Goal: Task Accomplishment & Management: Use online tool/utility

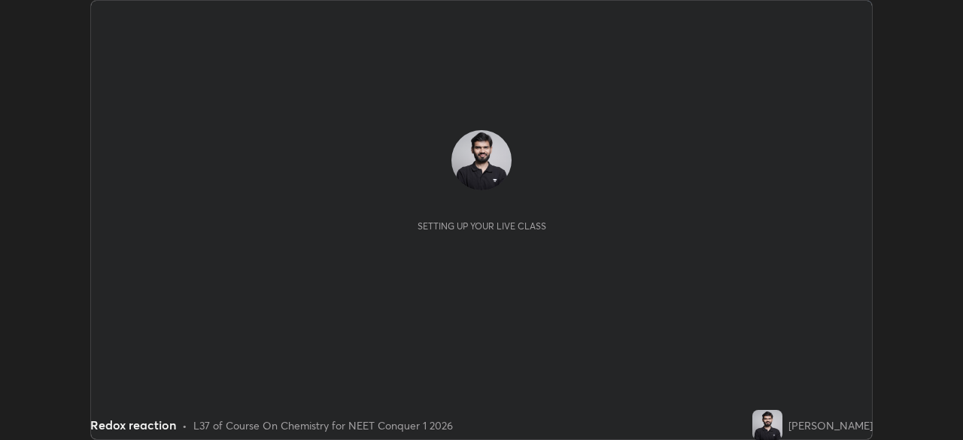
scroll to position [440, 962]
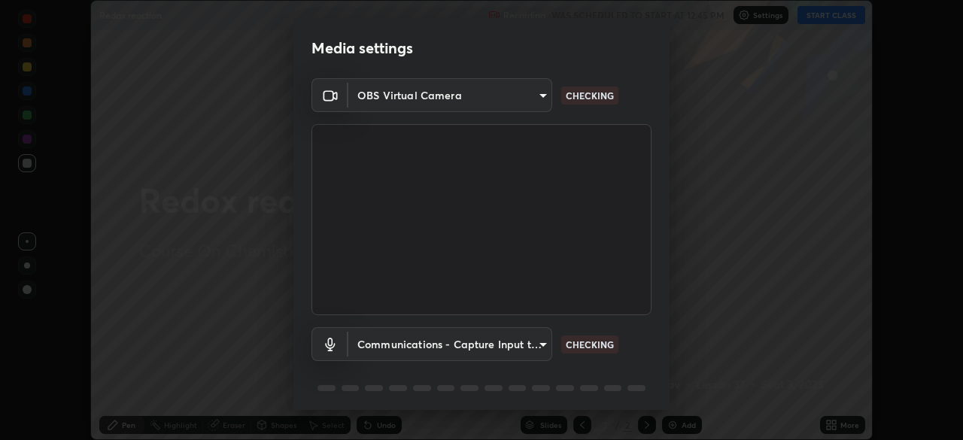
type input "846d0ba8f5080ab81b5b071cdfefeec17a04dc93fe71064fe08a1f5c66129023"
click at [528, 347] on body "Erase all Redox reaction Recording WAS SCHEDULED TO START AT 12:45 PM Settings …" at bounding box center [481, 220] width 963 height 440
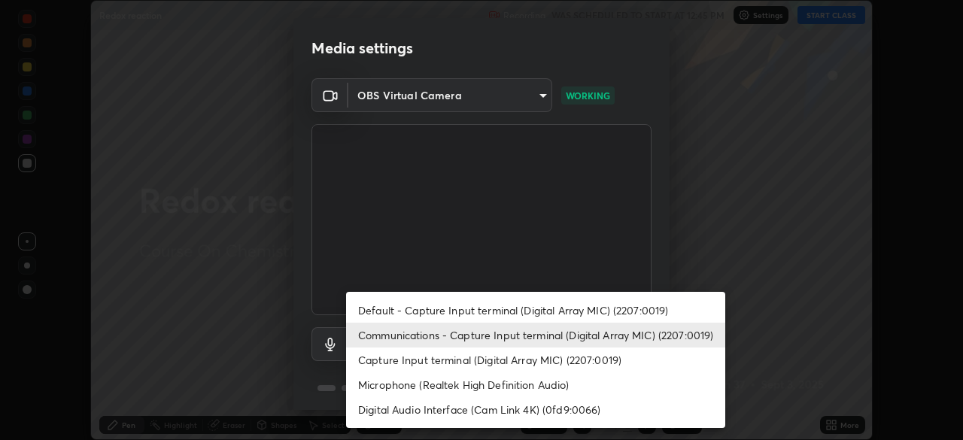
click at [536, 307] on li "Default - Capture Input terminal (Digital Array MIC) (2207:0019)" at bounding box center [535, 310] width 379 height 25
type input "default"
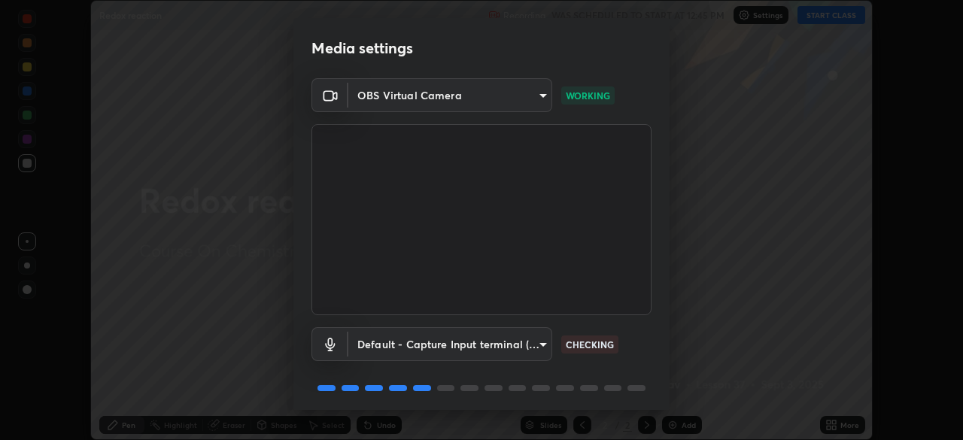
click at [536, 100] on body "Erase all Redox reaction Recording WAS SCHEDULED TO START AT 12:45 PM Settings …" at bounding box center [481, 220] width 963 height 440
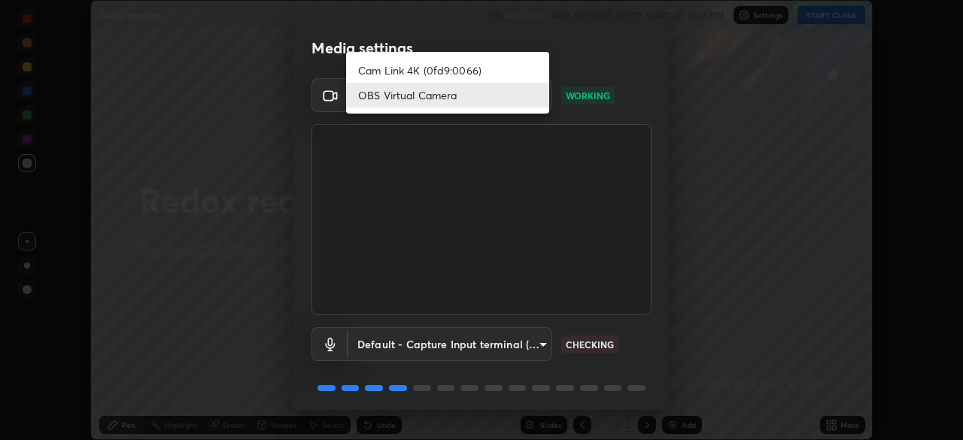
click at [538, 66] on li "Cam Link 4K (0fd9:0066)" at bounding box center [447, 70] width 203 height 25
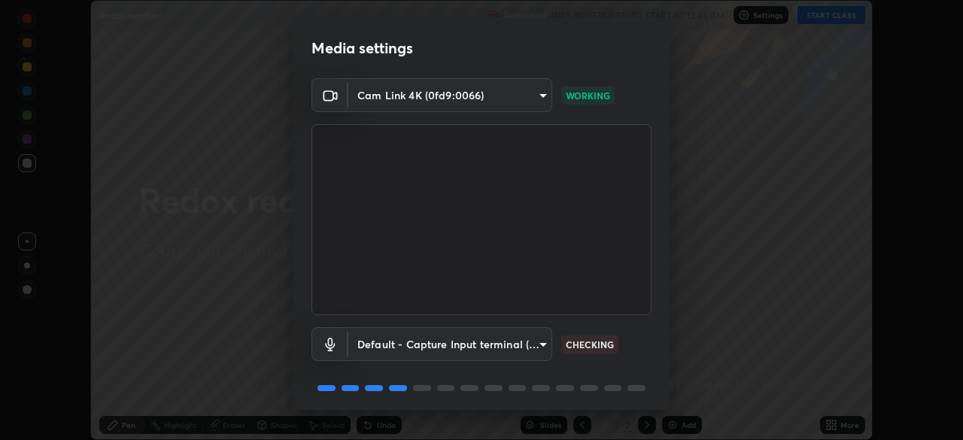
type input "f9c4e9580e1aca9040692785bcecd0a4ca70ebc765569f059dd55e2712b6caab"
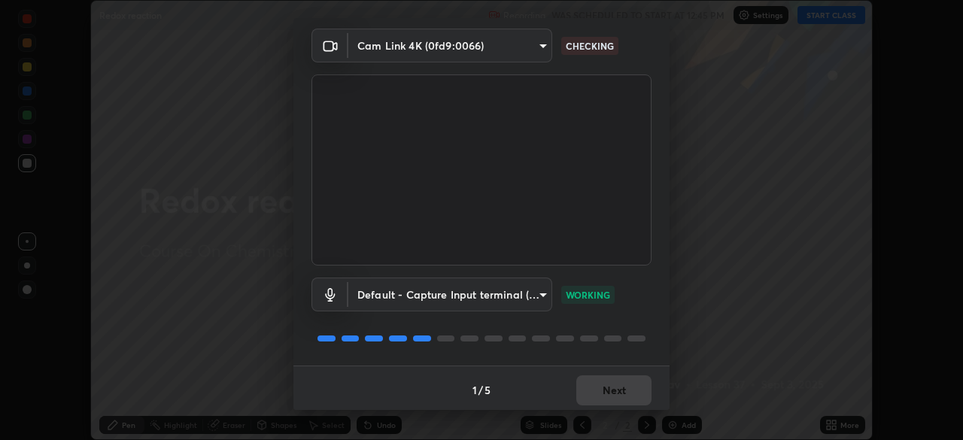
scroll to position [53, 0]
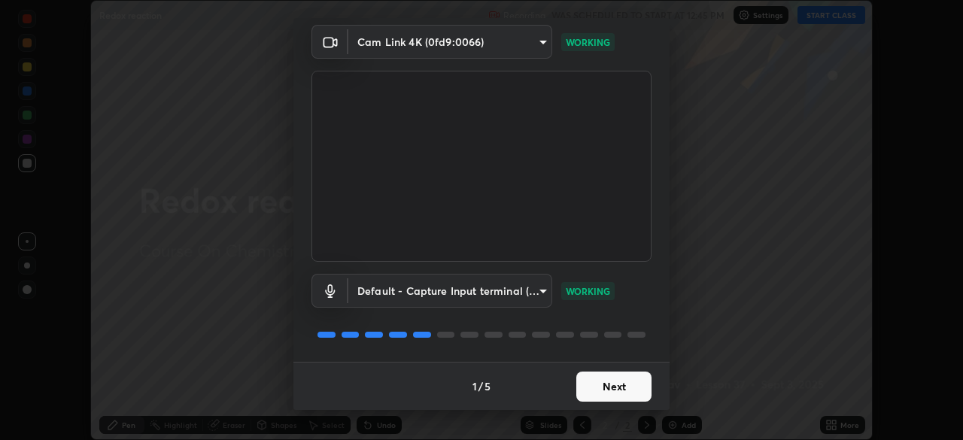
click at [616, 387] on button "Next" at bounding box center [613, 387] width 75 height 30
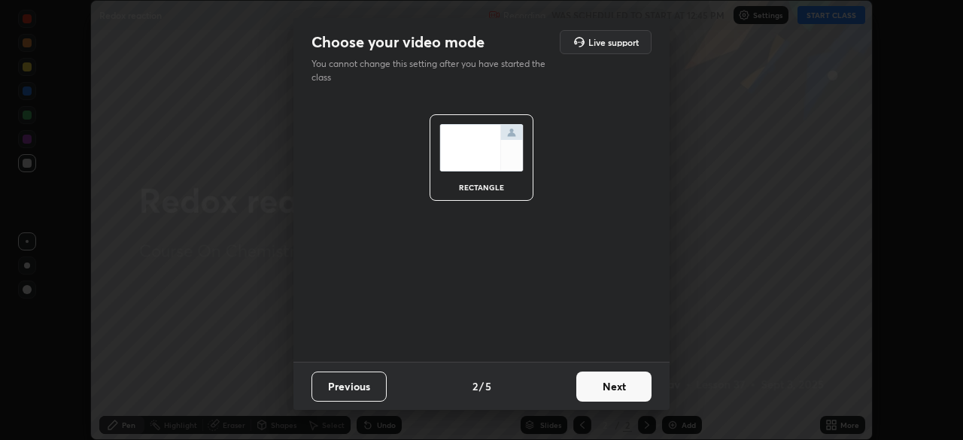
click at [614, 388] on button "Next" at bounding box center [613, 387] width 75 height 30
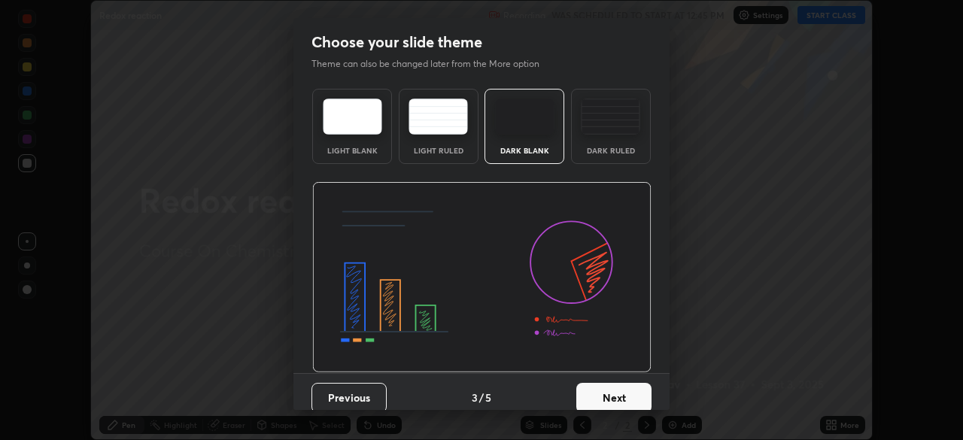
click at [617, 396] on button "Next" at bounding box center [613, 398] width 75 height 30
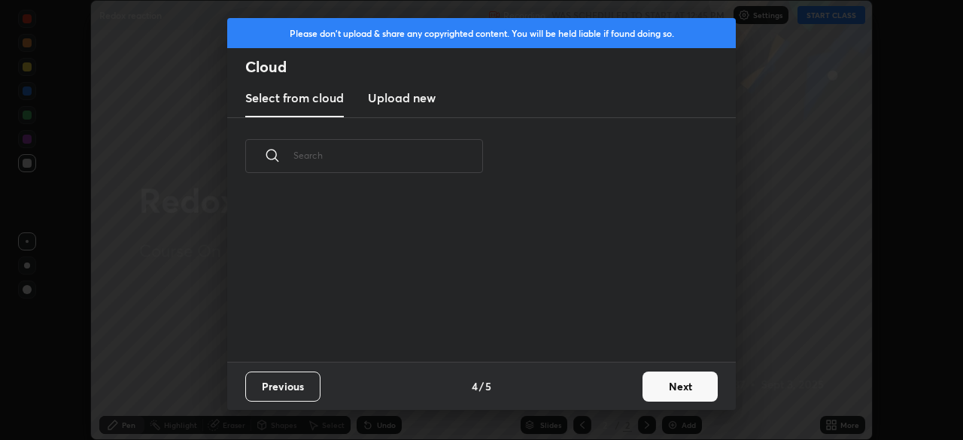
scroll to position [95, 483]
click at [645, 384] on button "Next" at bounding box center [680, 387] width 75 height 30
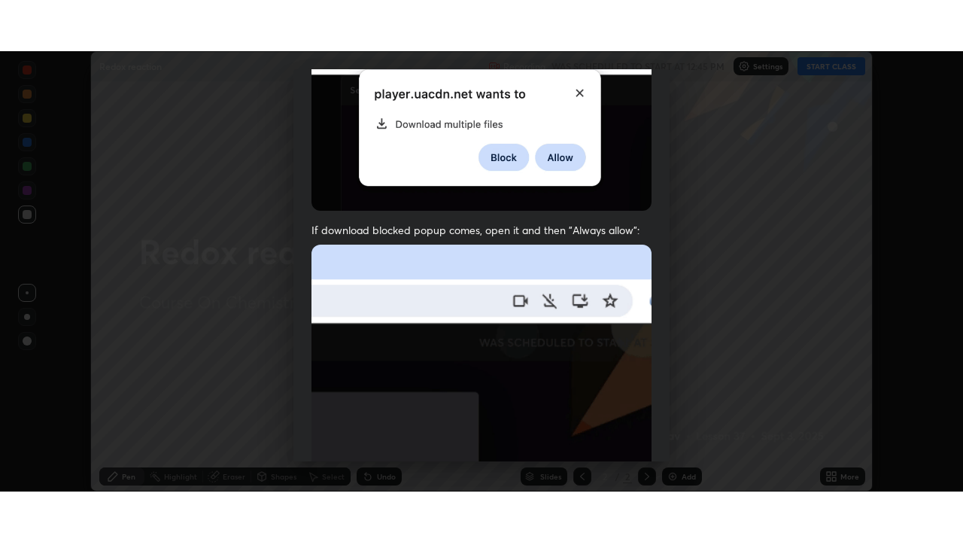
scroll to position [360, 0]
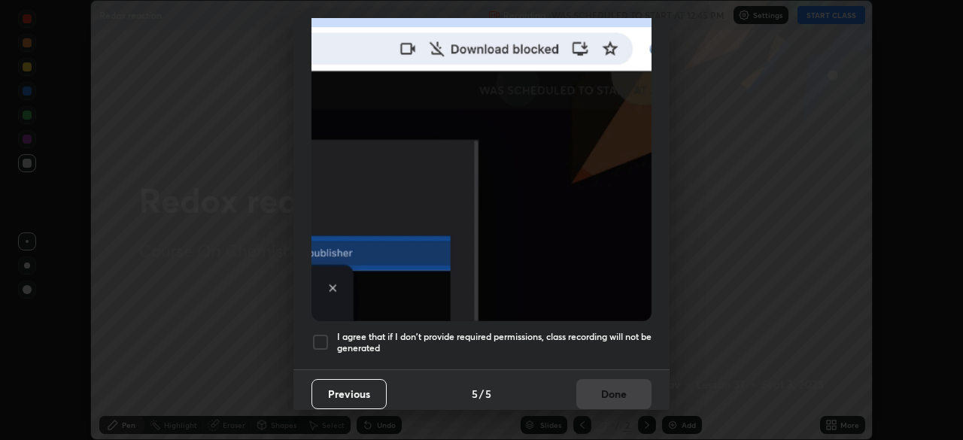
click at [598, 333] on h5 "I agree that if I don't provide required permissions, class recording will not …" at bounding box center [494, 342] width 314 height 23
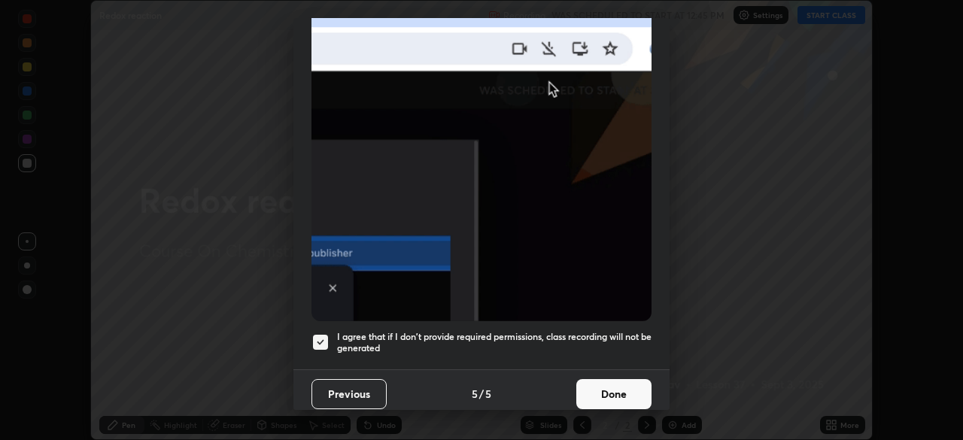
click at [610, 386] on button "Done" at bounding box center [613, 394] width 75 height 30
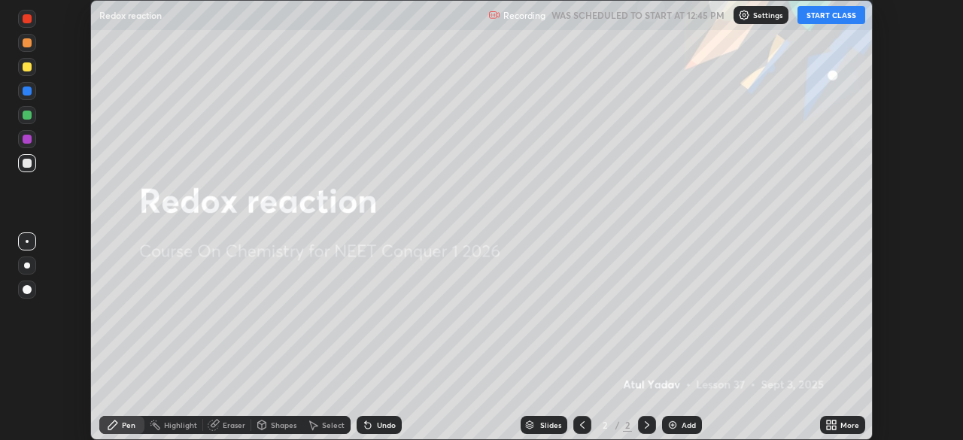
click at [825, 17] on button "START CLASS" at bounding box center [831, 15] width 68 height 18
click at [834, 422] on icon at bounding box center [834, 423] width 4 height 4
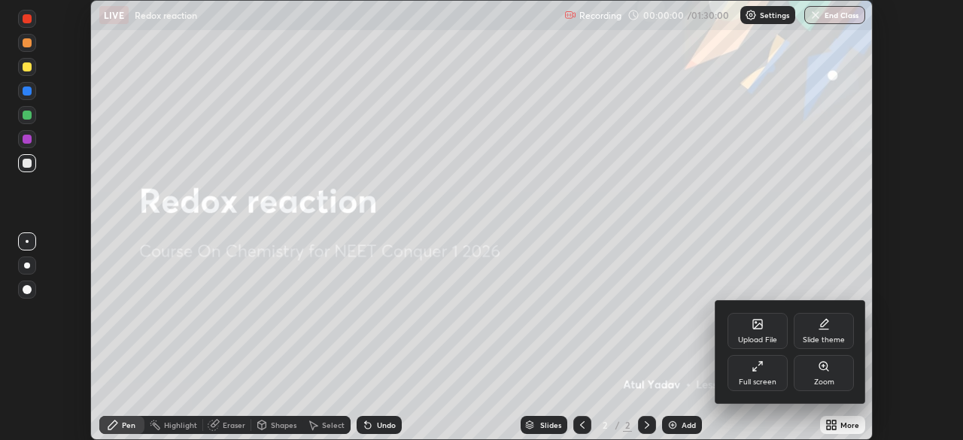
click at [764, 375] on div "Full screen" at bounding box center [758, 373] width 60 height 36
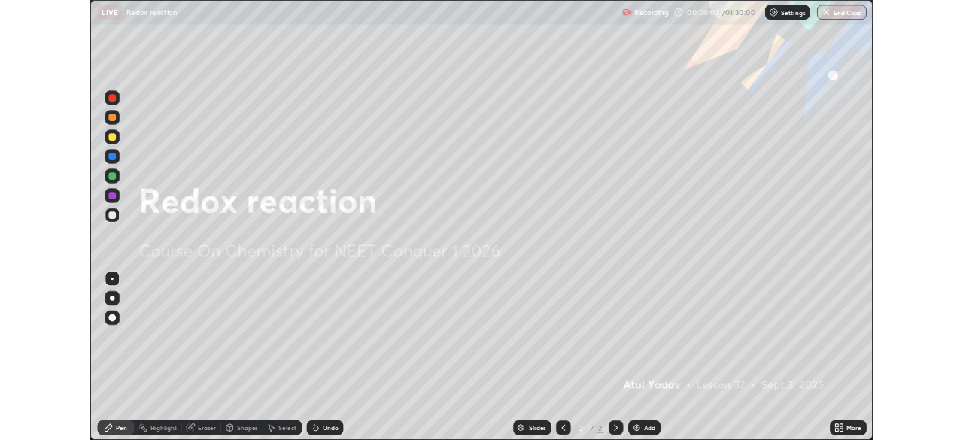
scroll to position [542, 963]
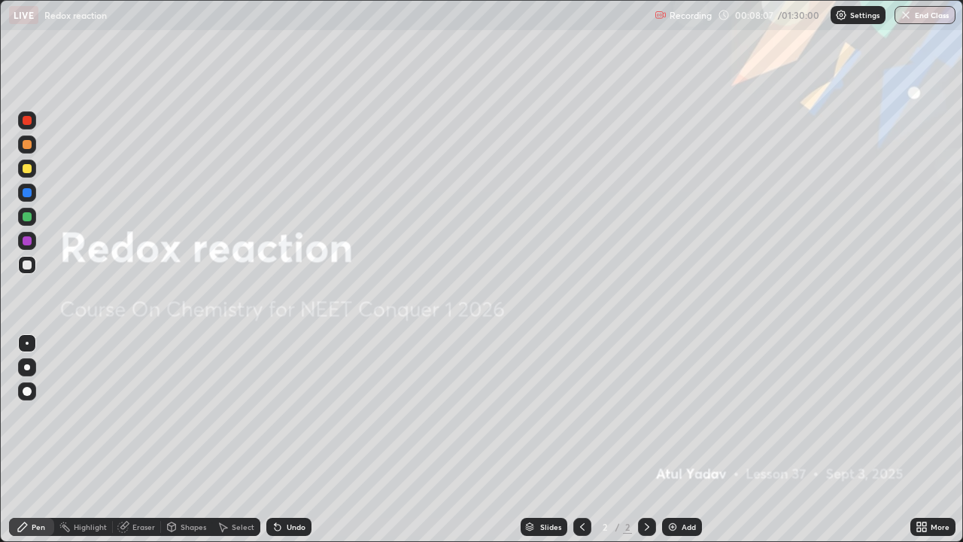
click at [676, 439] on img at bounding box center [673, 527] width 12 height 12
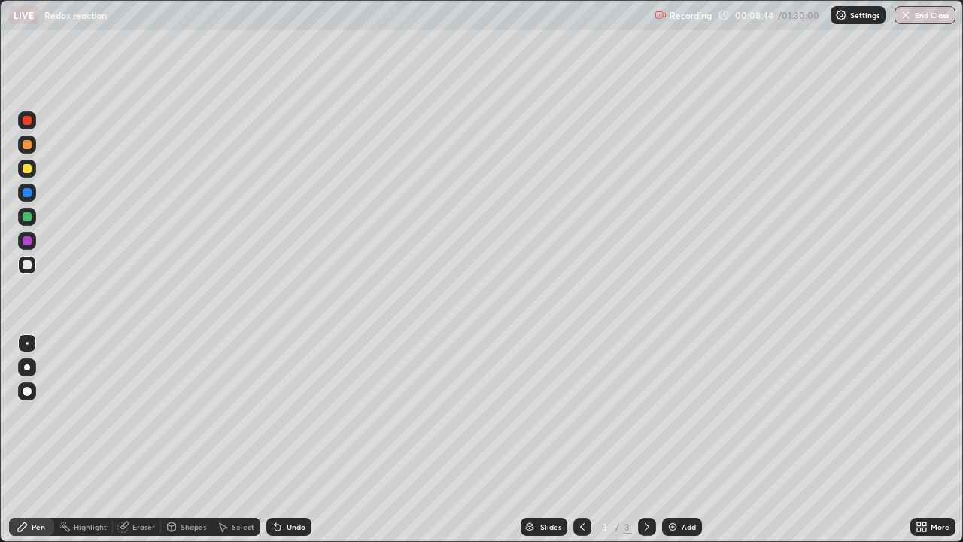
click at [27, 367] on div at bounding box center [27, 367] width 6 height 6
click at [34, 238] on div at bounding box center [27, 241] width 18 height 18
click at [32, 216] on div at bounding box center [27, 217] width 18 height 18
click at [23, 121] on div at bounding box center [27, 120] width 9 height 9
click at [674, 439] on img at bounding box center [673, 527] width 12 height 12
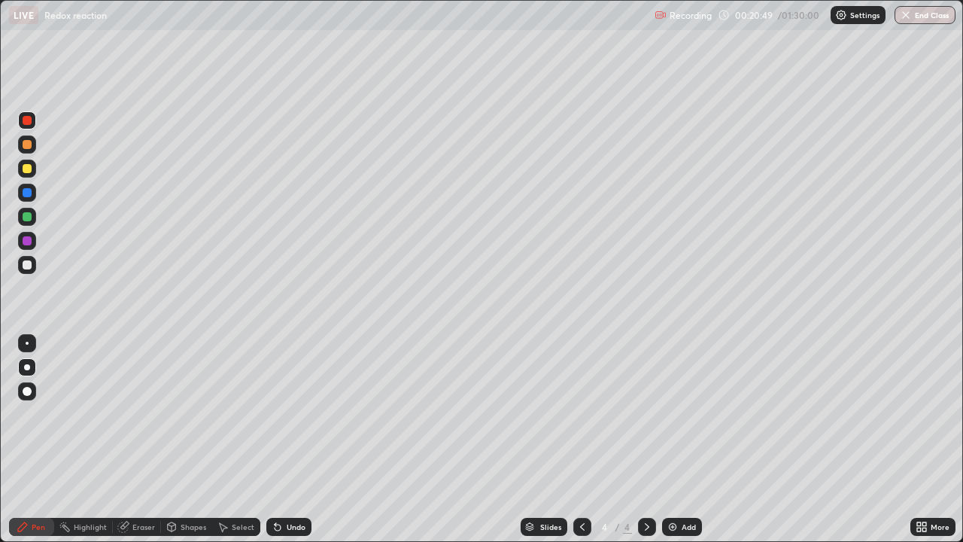
click at [132, 439] on div "Eraser" at bounding box center [137, 527] width 48 height 18
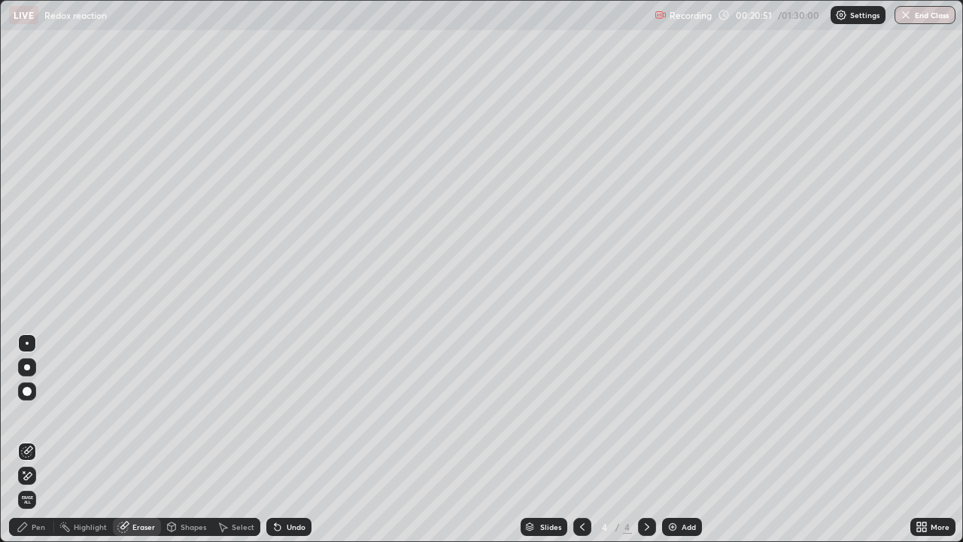
click at [42, 439] on div "Pen" at bounding box center [39, 527] width 14 height 8
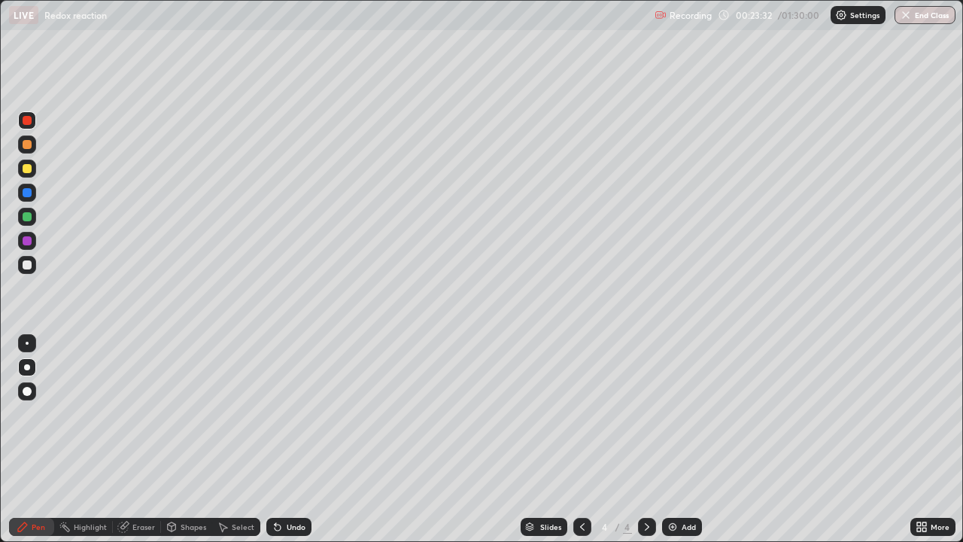
click at [30, 167] on div at bounding box center [27, 168] width 9 height 9
click at [290, 439] on div "Undo" at bounding box center [288, 527] width 45 height 18
click at [291, 439] on div "Undo" at bounding box center [296, 527] width 19 height 8
click at [287, 439] on div "Undo" at bounding box center [296, 527] width 19 height 8
click at [290, 439] on div "Undo" at bounding box center [296, 527] width 19 height 8
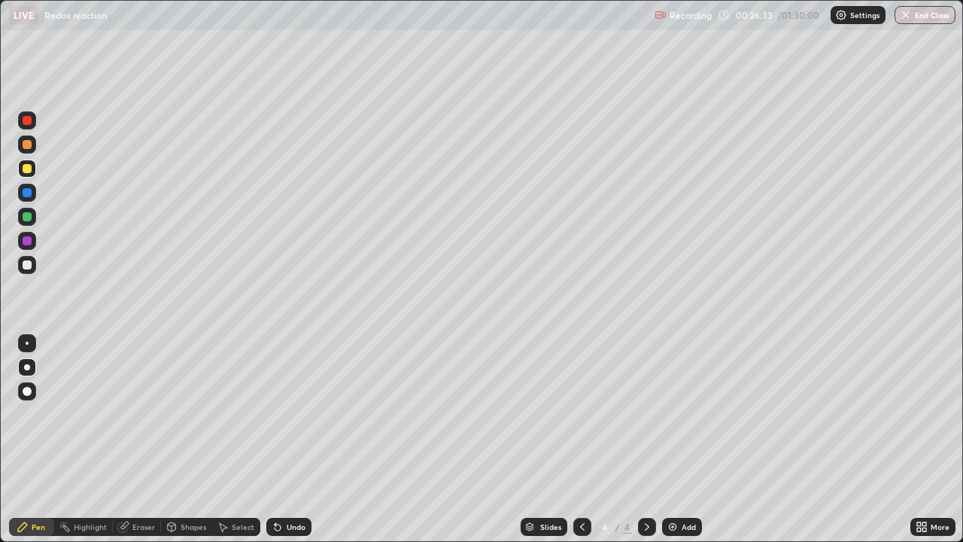
click at [682, 439] on div "Add" at bounding box center [689, 527] width 14 height 8
click at [30, 265] on div at bounding box center [27, 264] width 9 height 9
click at [582, 439] on icon at bounding box center [582, 527] width 5 height 8
click at [287, 439] on div "Undo" at bounding box center [288, 527] width 45 height 18
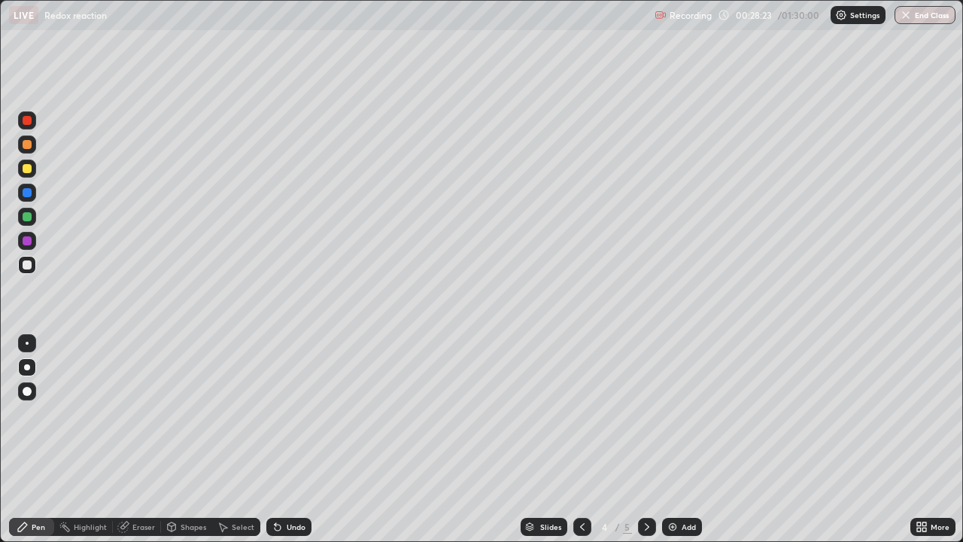
click at [290, 439] on div "Undo" at bounding box center [288, 527] width 45 height 18
click at [290, 439] on div "Undo" at bounding box center [296, 527] width 19 height 8
click at [292, 439] on div "Undo" at bounding box center [296, 527] width 19 height 8
click at [286, 439] on div "Undo" at bounding box center [288, 527] width 45 height 18
click at [287, 439] on div "Undo" at bounding box center [288, 527] width 45 height 18
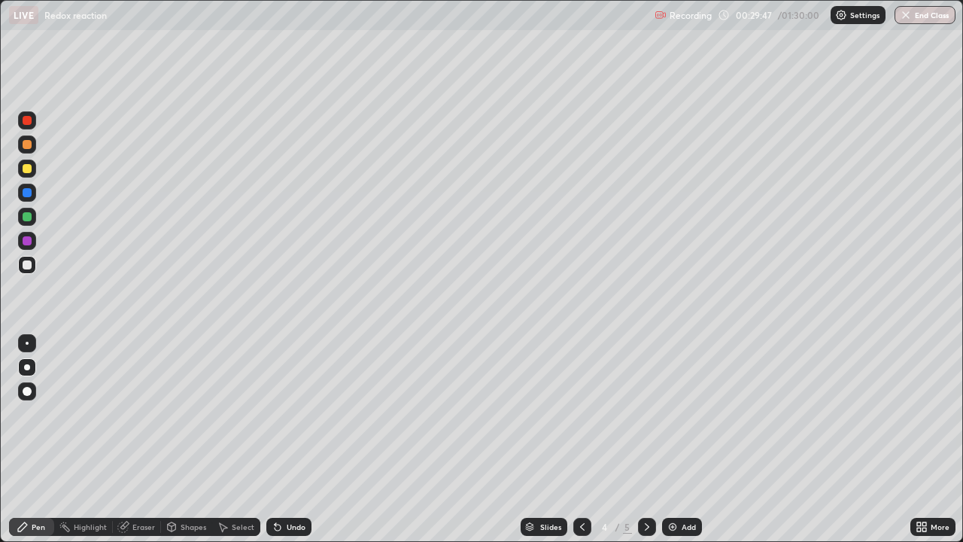
click at [293, 439] on div "Undo" at bounding box center [288, 527] width 45 height 18
click at [275, 439] on icon at bounding box center [278, 527] width 6 height 6
click at [293, 439] on div "Undo" at bounding box center [288, 527] width 45 height 18
click at [287, 439] on div "Undo" at bounding box center [288, 527] width 45 height 18
click at [284, 439] on div "Undo" at bounding box center [288, 527] width 45 height 18
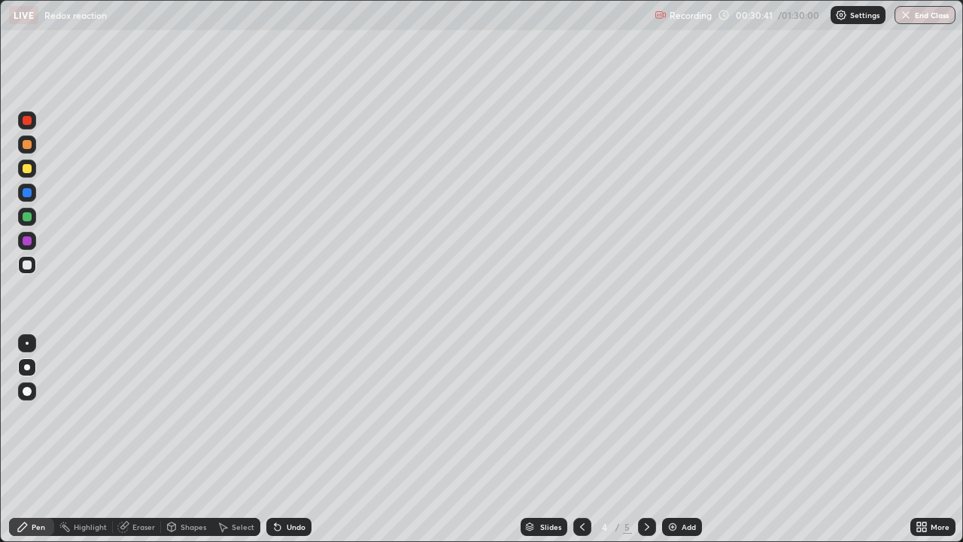
click at [284, 439] on div "Undo" at bounding box center [288, 527] width 45 height 18
click at [286, 439] on div "Undo" at bounding box center [288, 527] width 45 height 18
click at [284, 439] on div "Undo" at bounding box center [288, 527] width 45 height 18
click at [293, 439] on div "Undo" at bounding box center [296, 527] width 19 height 8
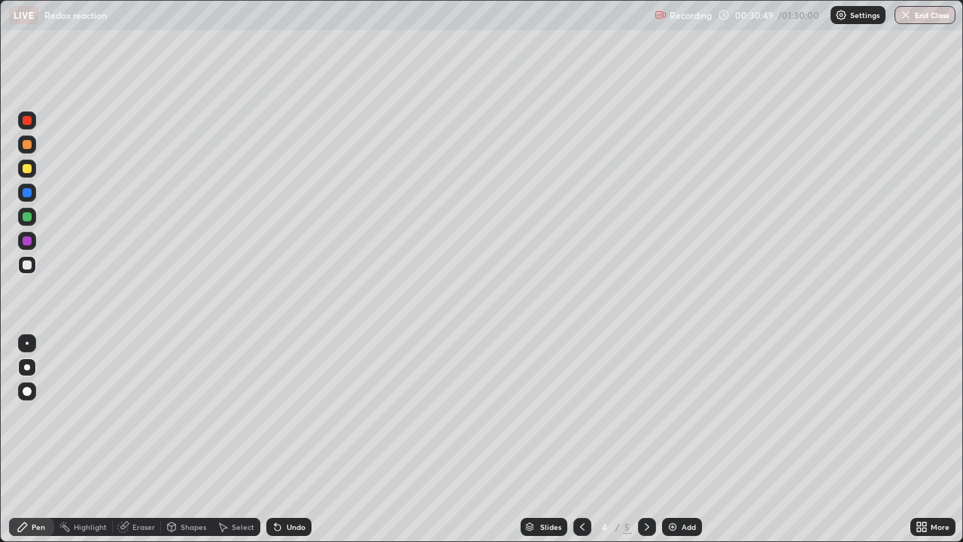
click at [288, 439] on div "Undo" at bounding box center [296, 527] width 19 height 8
click at [289, 439] on div "Undo" at bounding box center [288, 527] width 45 height 18
click at [288, 439] on div "Undo" at bounding box center [288, 527] width 45 height 18
click at [285, 439] on div "Undo" at bounding box center [288, 527] width 45 height 18
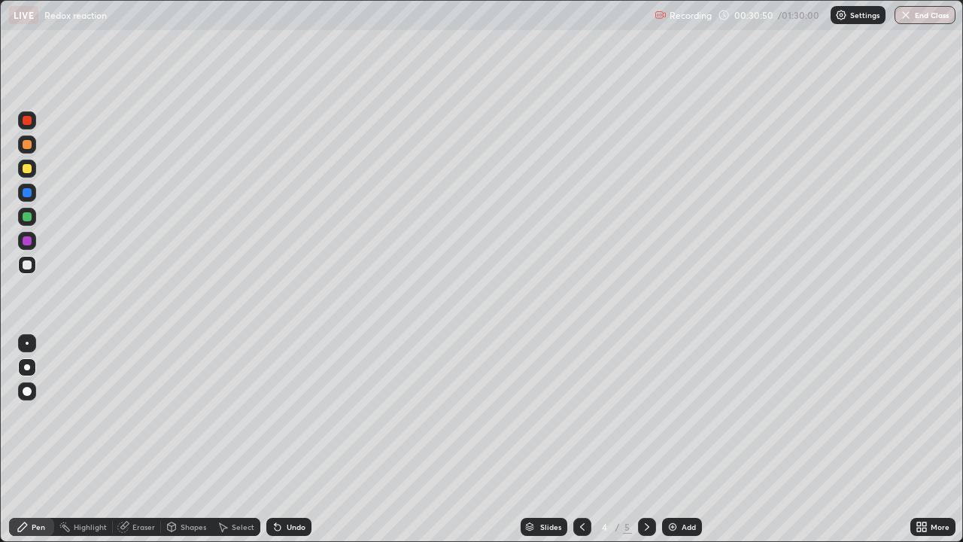
click at [287, 439] on div "Undo" at bounding box center [296, 527] width 19 height 8
click at [287, 439] on div "Undo" at bounding box center [288, 527] width 45 height 18
click at [288, 439] on div "Undo" at bounding box center [296, 527] width 19 height 8
click at [289, 439] on div "Undo" at bounding box center [296, 527] width 19 height 8
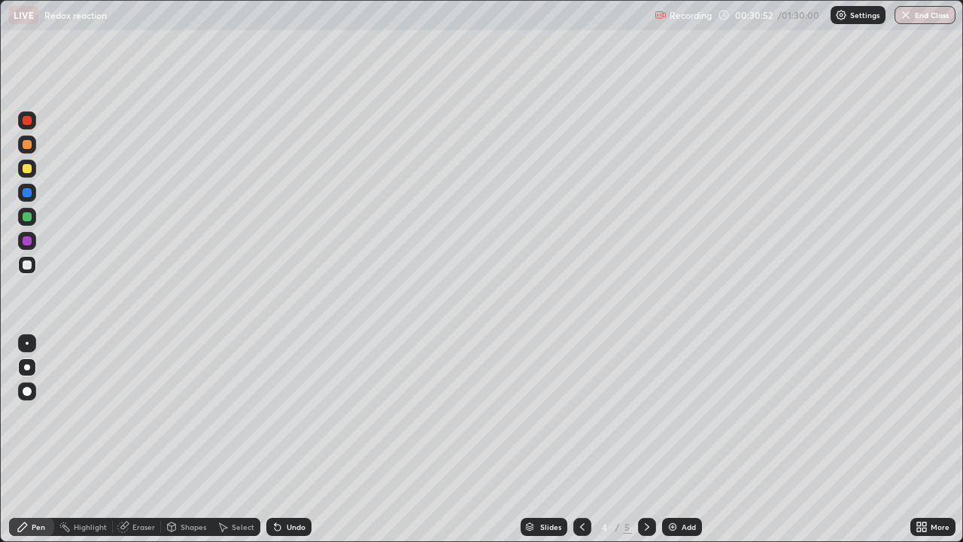
click at [288, 439] on div "Undo" at bounding box center [296, 527] width 19 height 8
click at [646, 439] on icon at bounding box center [647, 527] width 12 height 12
click at [581, 439] on icon at bounding box center [582, 527] width 12 height 12
click at [643, 439] on icon at bounding box center [647, 527] width 12 height 12
click at [283, 439] on div "Undo" at bounding box center [288, 527] width 45 height 18
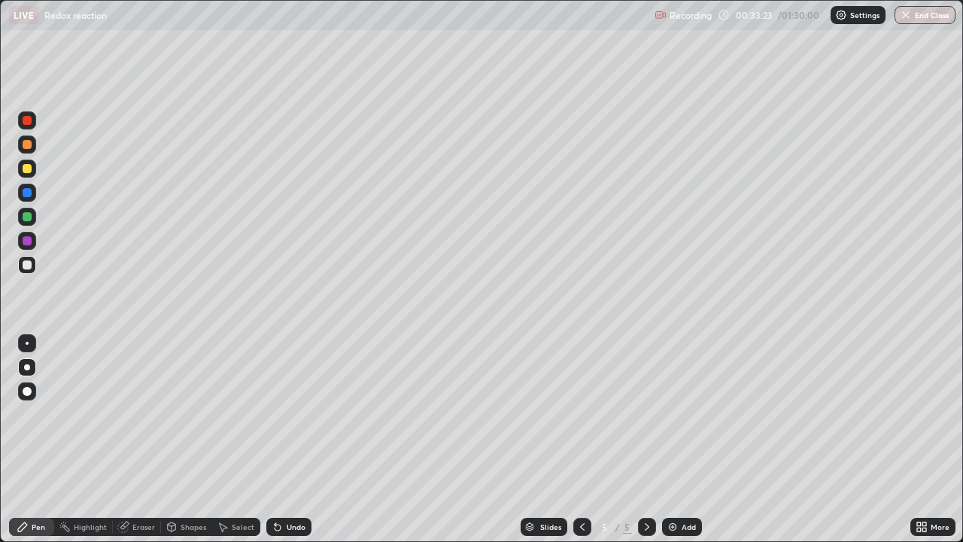
click at [284, 439] on div "Undo" at bounding box center [288, 527] width 45 height 18
click at [285, 439] on div "Undo" at bounding box center [288, 527] width 45 height 18
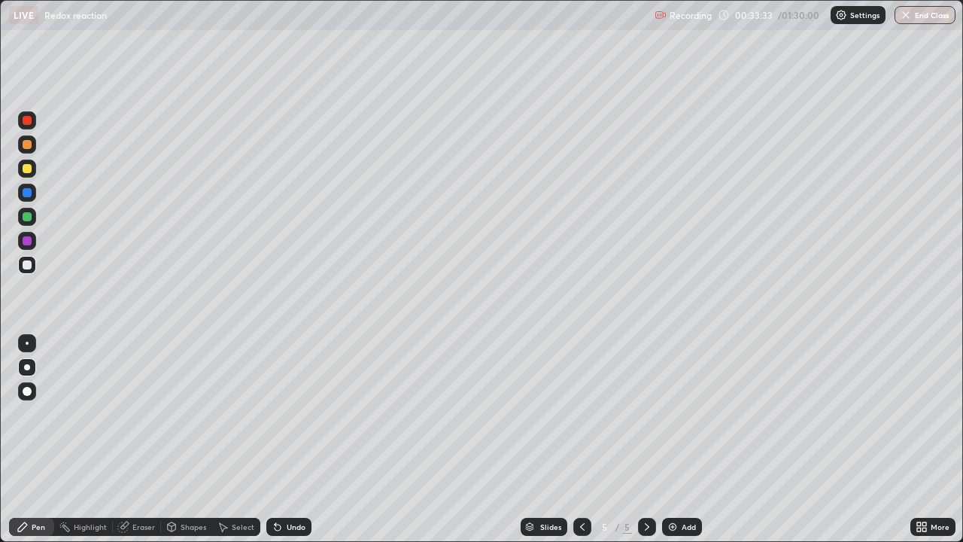
click at [580, 439] on icon at bounding box center [582, 527] width 12 height 12
click at [646, 439] on icon at bounding box center [647, 527] width 12 height 12
click at [578, 439] on icon at bounding box center [582, 527] width 12 height 12
click at [646, 439] on icon at bounding box center [647, 527] width 12 height 12
click at [283, 439] on div "Undo" at bounding box center [288, 527] width 45 height 18
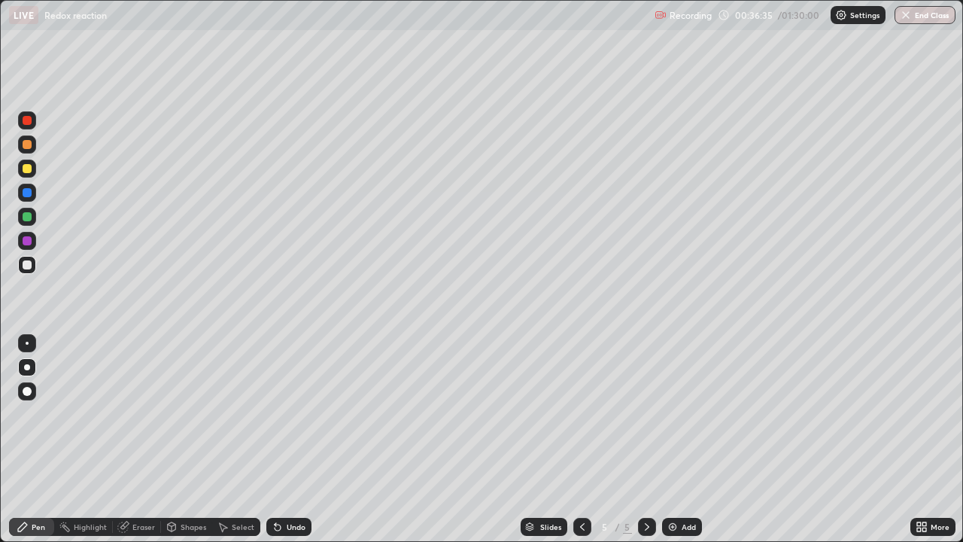
click at [281, 439] on icon at bounding box center [278, 527] width 12 height 12
click at [284, 439] on div "Undo" at bounding box center [288, 527] width 45 height 18
click at [283, 439] on div "Undo" at bounding box center [288, 527] width 45 height 18
click at [292, 439] on div "Undo" at bounding box center [296, 527] width 19 height 8
click at [293, 439] on div "Undo" at bounding box center [288, 527] width 45 height 18
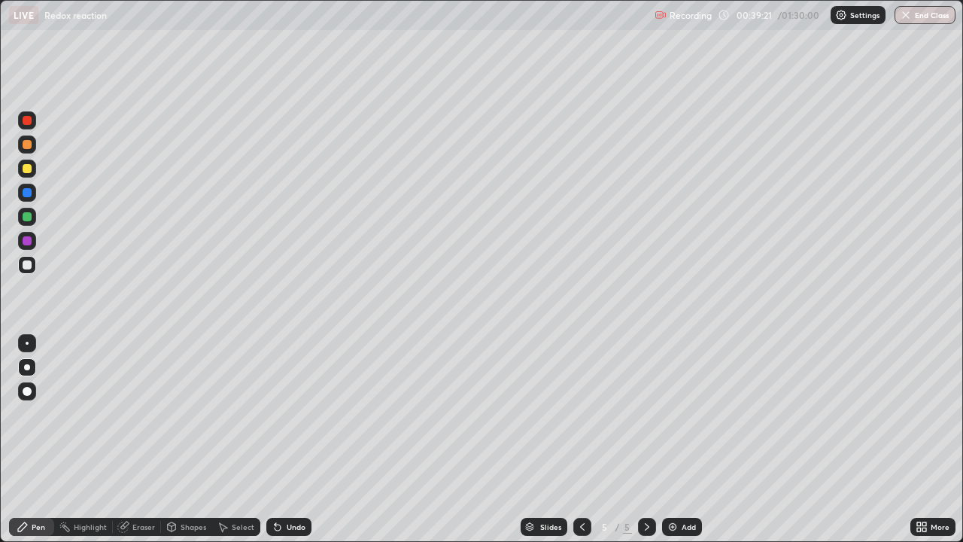
click at [0, 439] on div "Setting up your live class" at bounding box center [481, 271] width 963 height 542
click at [295, 439] on div "Undo" at bounding box center [296, 527] width 19 height 8
click at [670, 439] on img at bounding box center [673, 527] width 12 height 12
click at [282, 439] on div "Undo" at bounding box center [288, 527] width 45 height 18
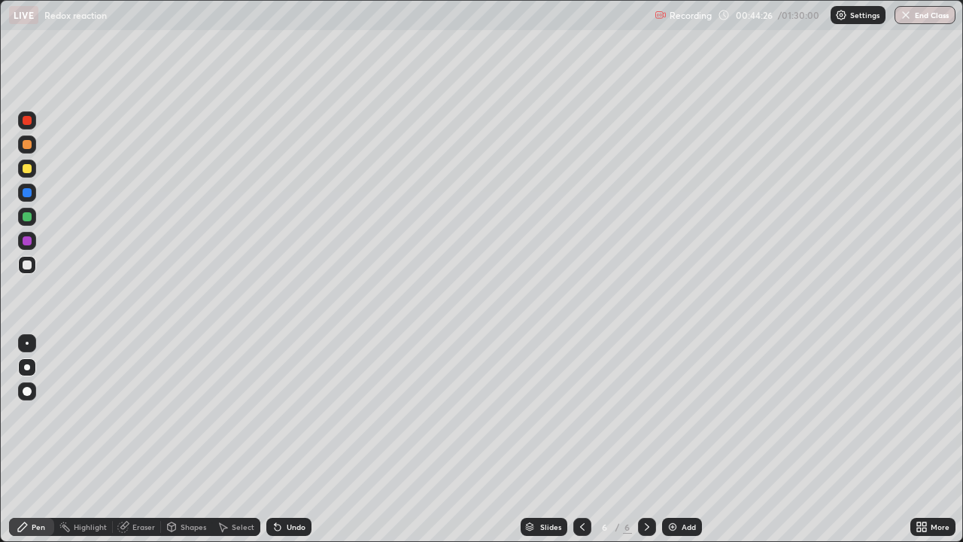
click at [281, 439] on div "Undo" at bounding box center [288, 527] width 45 height 18
click at [283, 439] on div "Undo" at bounding box center [288, 527] width 45 height 18
click at [289, 439] on div "Undo" at bounding box center [296, 527] width 19 height 8
click at [287, 439] on div "Undo" at bounding box center [296, 527] width 19 height 8
click at [28, 217] on div at bounding box center [27, 216] width 9 height 9
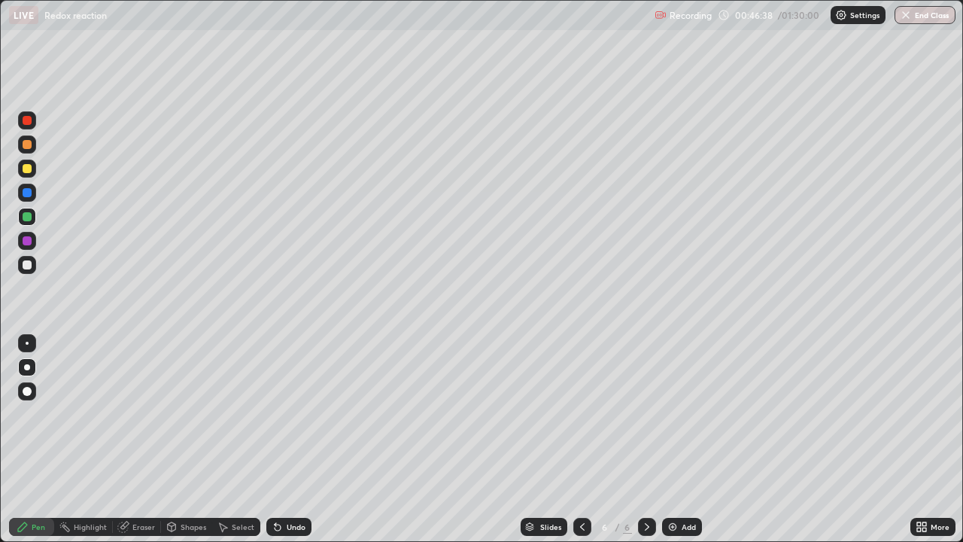
click at [31, 171] on div at bounding box center [27, 168] width 9 height 9
click at [580, 439] on div at bounding box center [582, 527] width 18 height 18
click at [646, 439] on icon at bounding box center [647, 527] width 12 height 12
click at [135, 439] on div "Eraser" at bounding box center [143, 527] width 23 height 8
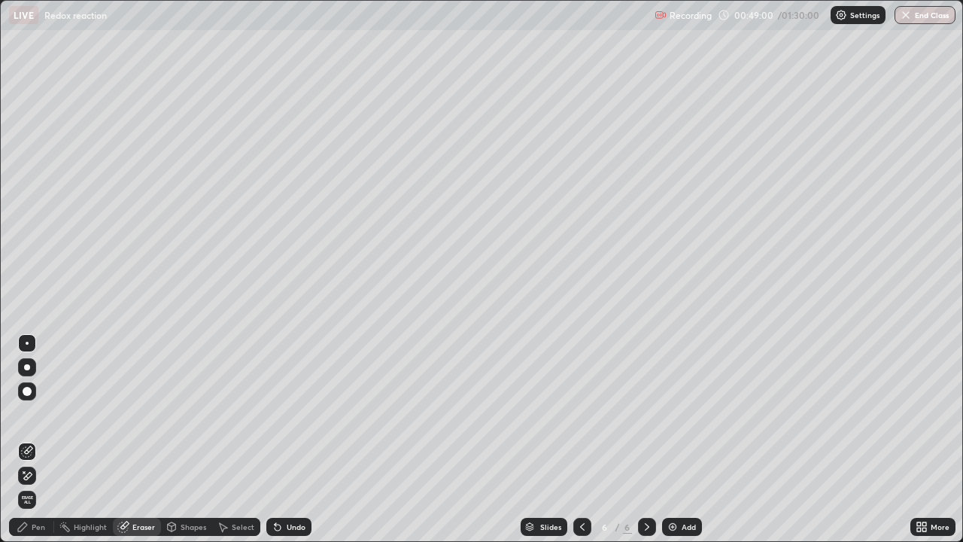
click at [32, 439] on div "Pen" at bounding box center [31, 527] width 45 height 18
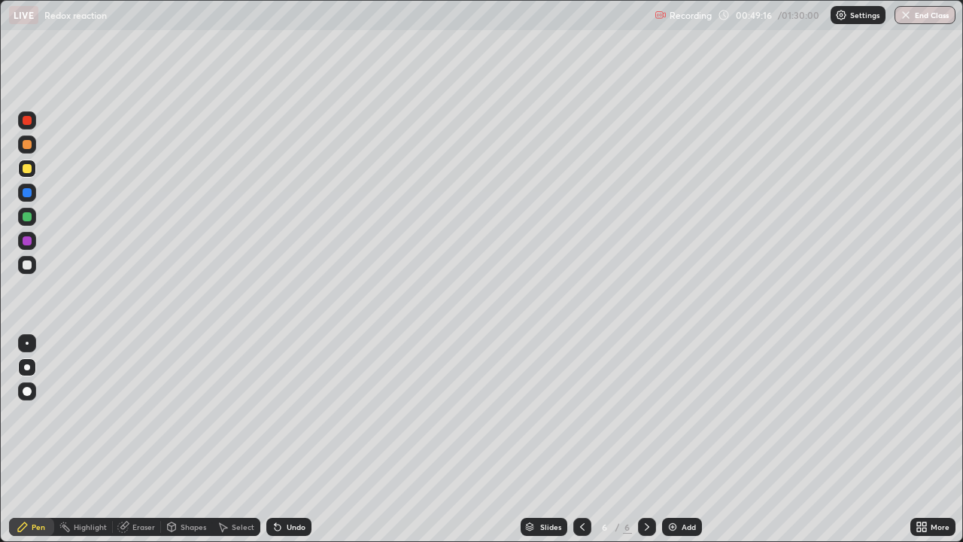
click at [23, 120] on div at bounding box center [27, 120] width 9 height 9
click at [31, 171] on div at bounding box center [27, 168] width 9 height 9
click at [673, 439] on img at bounding box center [673, 527] width 12 height 12
click at [28, 120] on div at bounding box center [27, 120] width 9 height 9
click at [26, 174] on div at bounding box center [27, 168] width 18 height 18
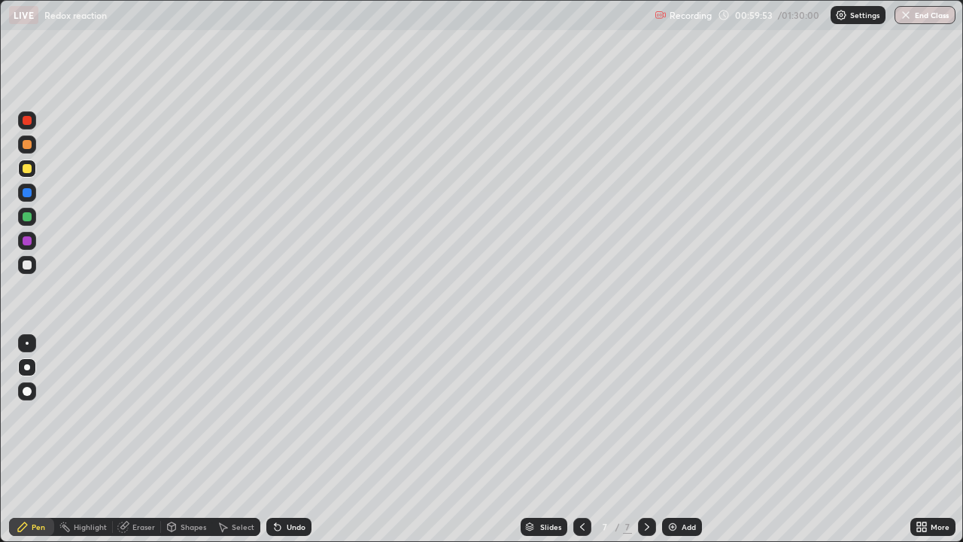
click at [29, 120] on div at bounding box center [27, 120] width 9 height 9
click at [673, 439] on img at bounding box center [673, 527] width 12 height 12
click at [580, 439] on icon at bounding box center [582, 527] width 12 height 12
click at [28, 170] on div at bounding box center [27, 168] width 9 height 9
click at [32, 119] on div at bounding box center [27, 120] width 18 height 18
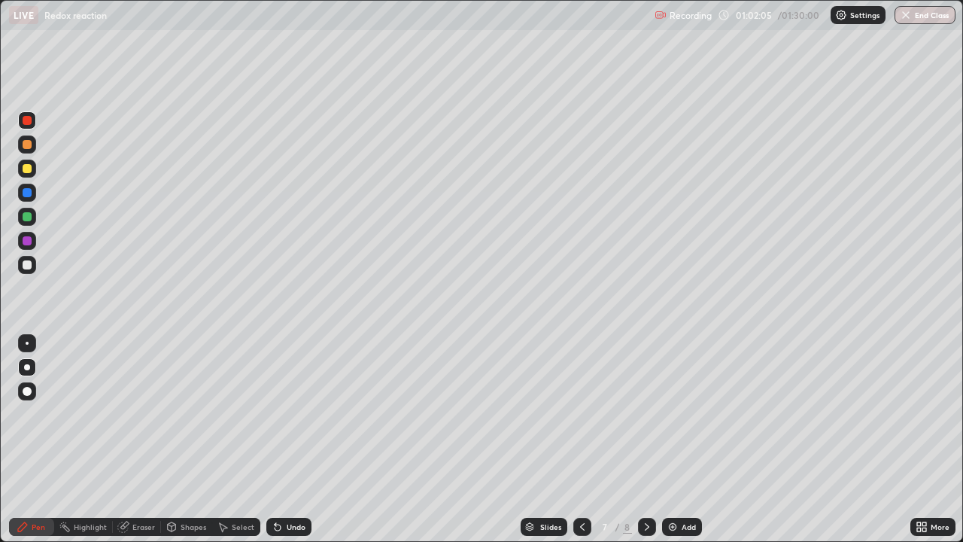
click at [32, 166] on div at bounding box center [27, 168] width 18 height 18
click at [26, 193] on div at bounding box center [27, 192] width 9 height 9
click at [137, 439] on div "Eraser" at bounding box center [143, 527] width 23 height 8
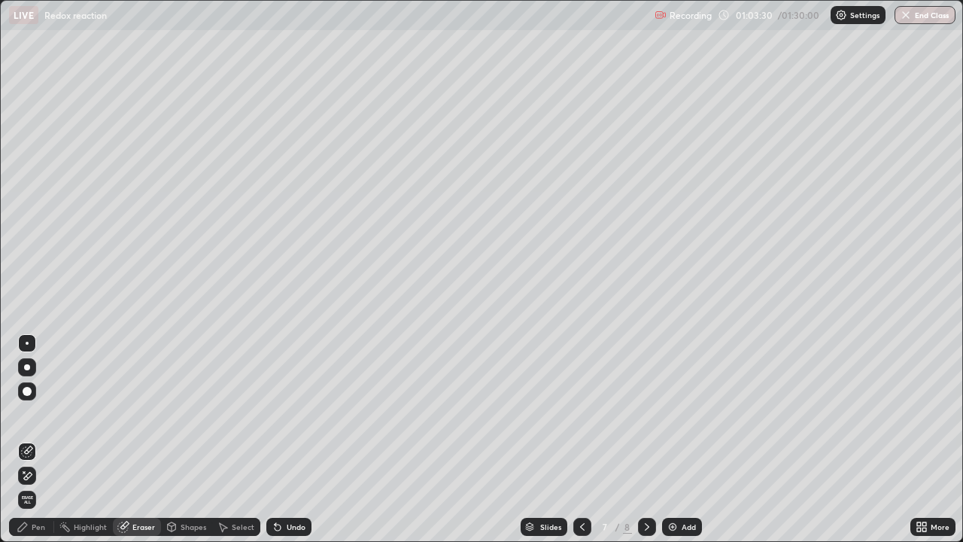
click at [30, 439] on div "Pen" at bounding box center [31, 527] width 45 height 18
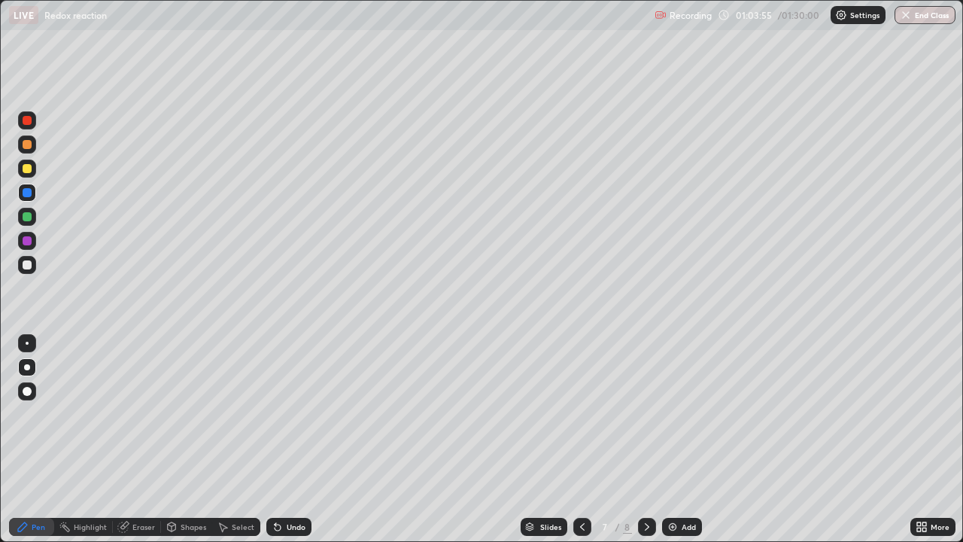
click at [23, 172] on div at bounding box center [27, 168] width 9 height 9
click at [639, 439] on div at bounding box center [647, 527] width 18 height 18
click at [31, 121] on div at bounding box center [27, 120] width 9 height 9
click at [28, 172] on div at bounding box center [27, 168] width 9 height 9
click at [32, 214] on div at bounding box center [27, 217] width 18 height 18
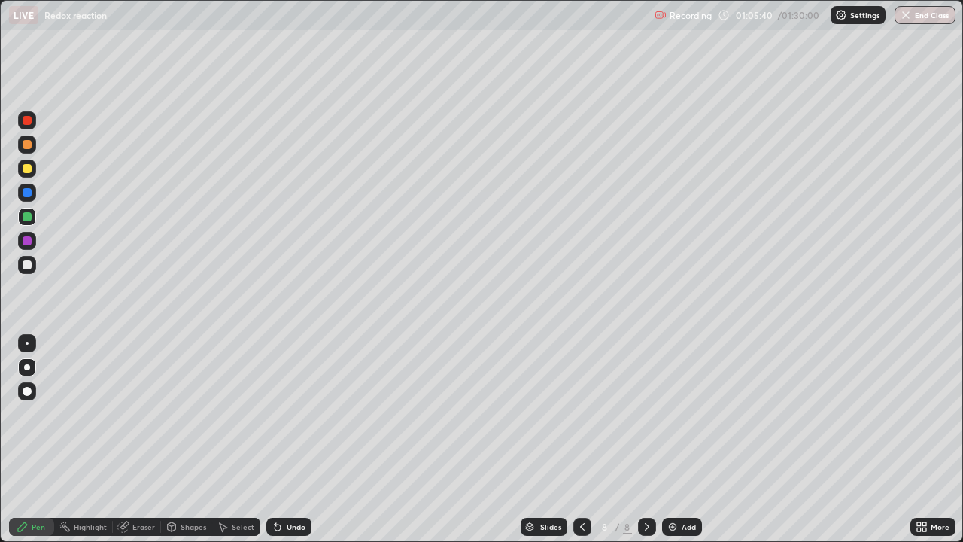
click at [26, 140] on div at bounding box center [27, 144] width 9 height 9
click at [642, 439] on div at bounding box center [647, 527] width 18 height 18
click at [583, 439] on icon at bounding box center [582, 527] width 12 height 12
click at [643, 439] on icon at bounding box center [647, 527] width 12 height 12
click at [30, 215] on div at bounding box center [27, 216] width 9 height 9
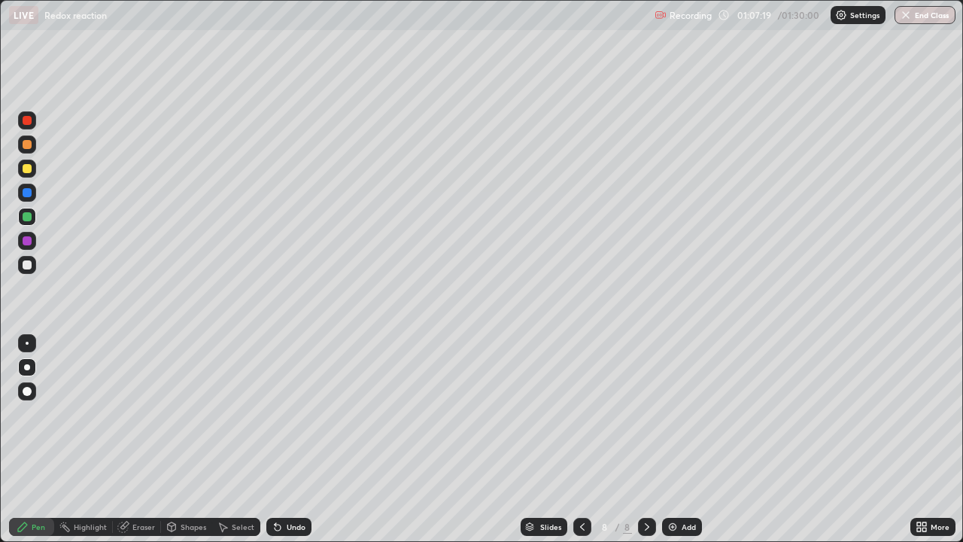
click at [287, 439] on div "Undo" at bounding box center [296, 527] width 19 height 8
click at [282, 439] on div "Undo" at bounding box center [288, 527] width 45 height 18
click at [281, 439] on div "Undo" at bounding box center [288, 527] width 45 height 18
click at [127, 439] on div "Eraser" at bounding box center [137, 527] width 48 height 18
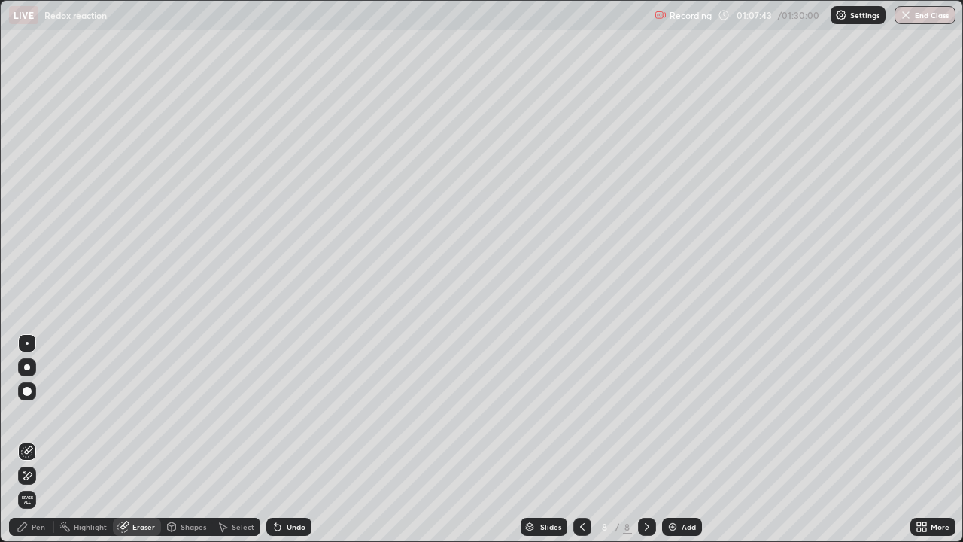
click at [26, 439] on icon at bounding box center [23, 527] width 12 height 12
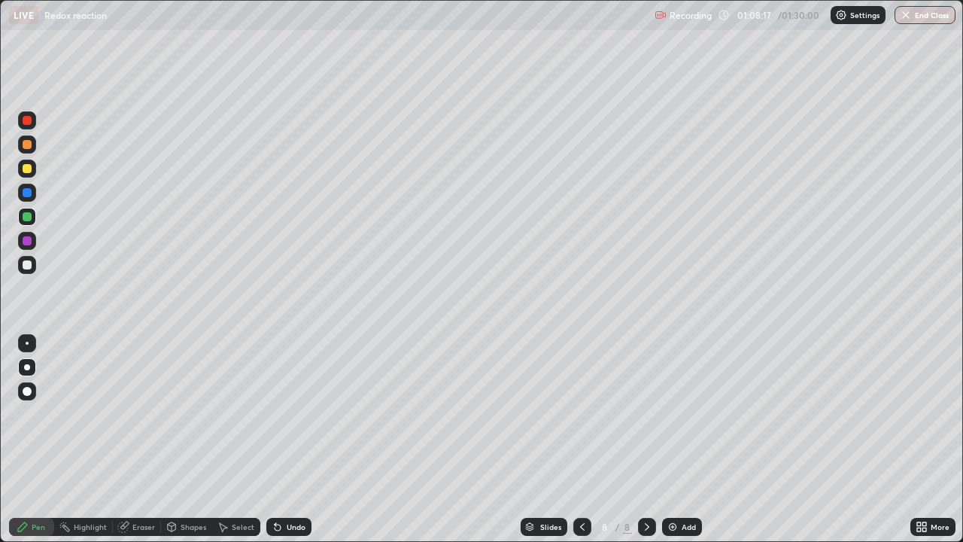
click at [279, 439] on div "Undo" at bounding box center [285, 527] width 51 height 30
click at [579, 439] on icon at bounding box center [582, 527] width 12 height 12
click at [645, 439] on icon at bounding box center [647, 527] width 12 height 12
click at [673, 439] on img at bounding box center [673, 527] width 12 height 12
click at [281, 439] on div "Undo" at bounding box center [288, 527] width 45 height 18
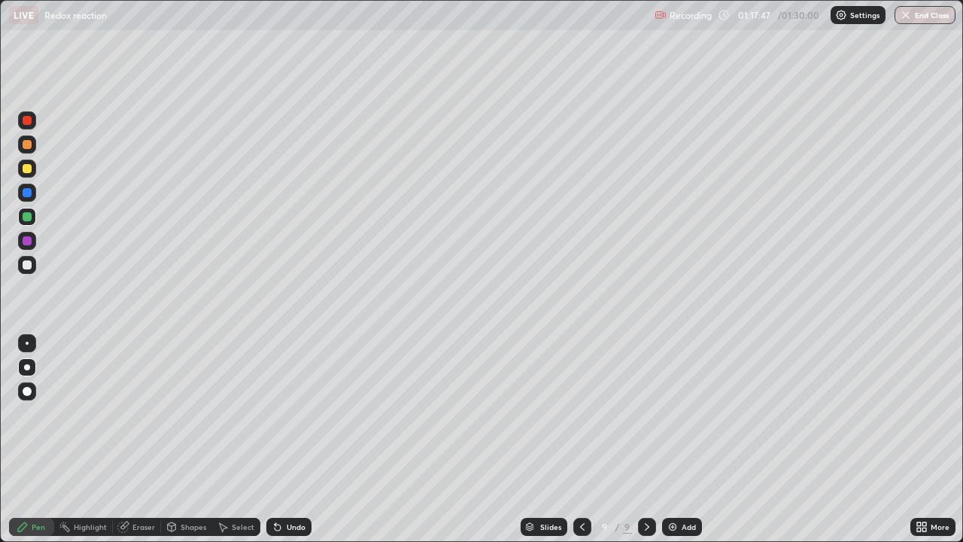
click at [686, 439] on div "Add" at bounding box center [682, 527] width 40 height 18
click at [580, 439] on icon at bounding box center [582, 527] width 12 height 12
click at [32, 145] on div at bounding box center [27, 144] width 18 height 18
click at [21, 397] on div at bounding box center [27, 391] width 18 height 18
click at [35, 193] on div at bounding box center [27, 193] width 18 height 18
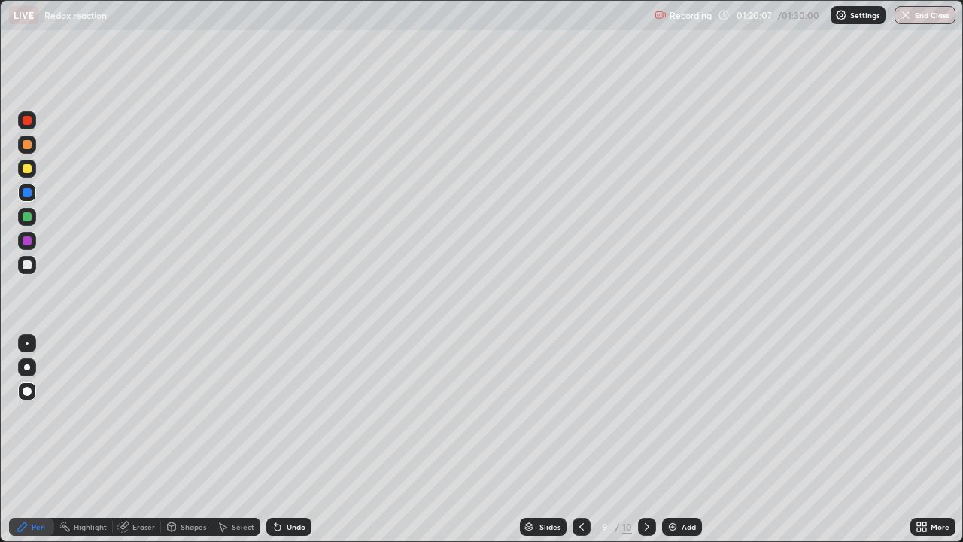
click at [31, 359] on div at bounding box center [27, 367] width 18 height 18
click at [35, 266] on div at bounding box center [27, 265] width 18 height 18
click at [35, 193] on div at bounding box center [27, 193] width 18 height 18
click at [282, 439] on div "Undo" at bounding box center [288, 527] width 45 height 18
click at [279, 439] on icon at bounding box center [278, 527] width 12 height 12
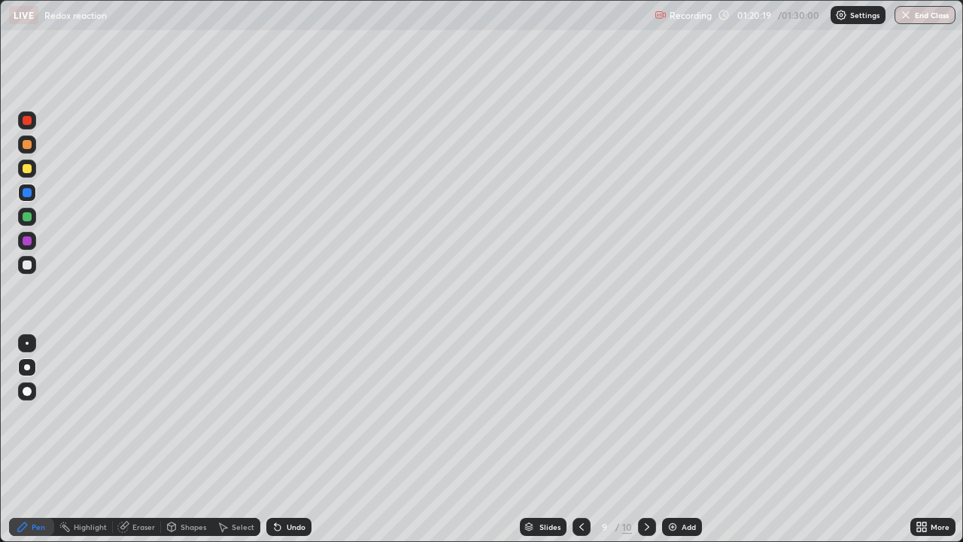
click at [278, 439] on icon at bounding box center [278, 527] width 6 height 6
click at [279, 439] on icon at bounding box center [278, 527] width 12 height 12
click at [34, 172] on div at bounding box center [27, 168] width 18 height 18
click at [29, 122] on div at bounding box center [27, 120] width 9 height 9
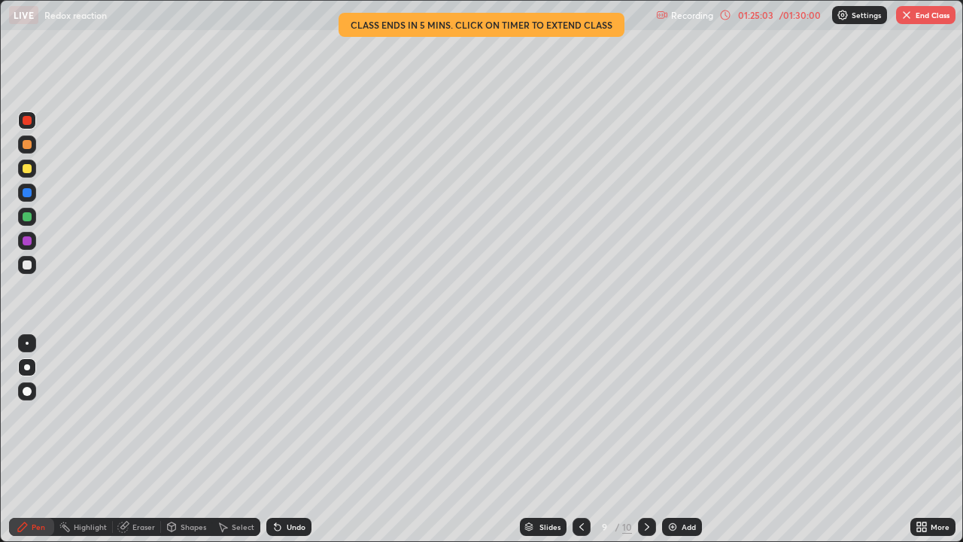
click at [782, 17] on div "/ 01:30:00" at bounding box center [799, 15] width 47 height 9
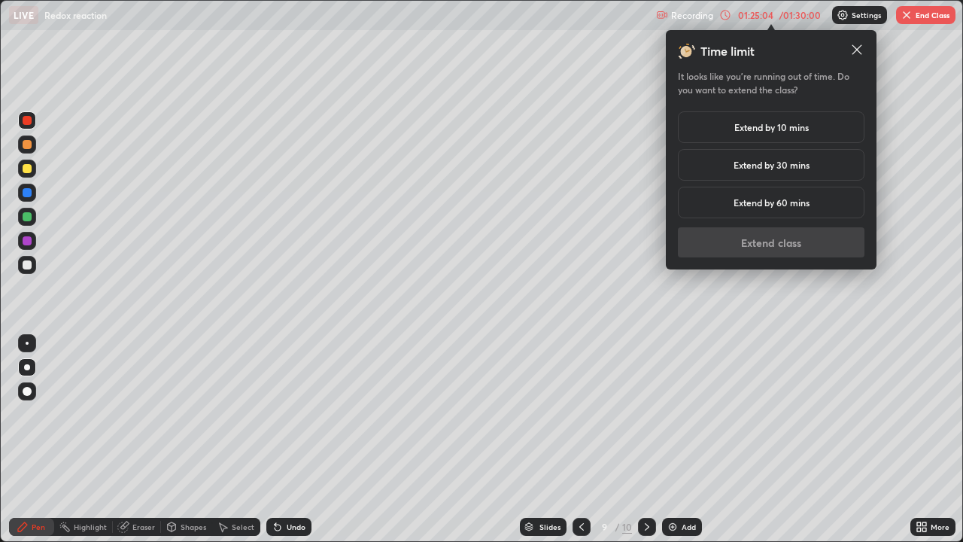
click at [749, 130] on h5 "Extend by 10 mins" at bounding box center [771, 127] width 74 height 14
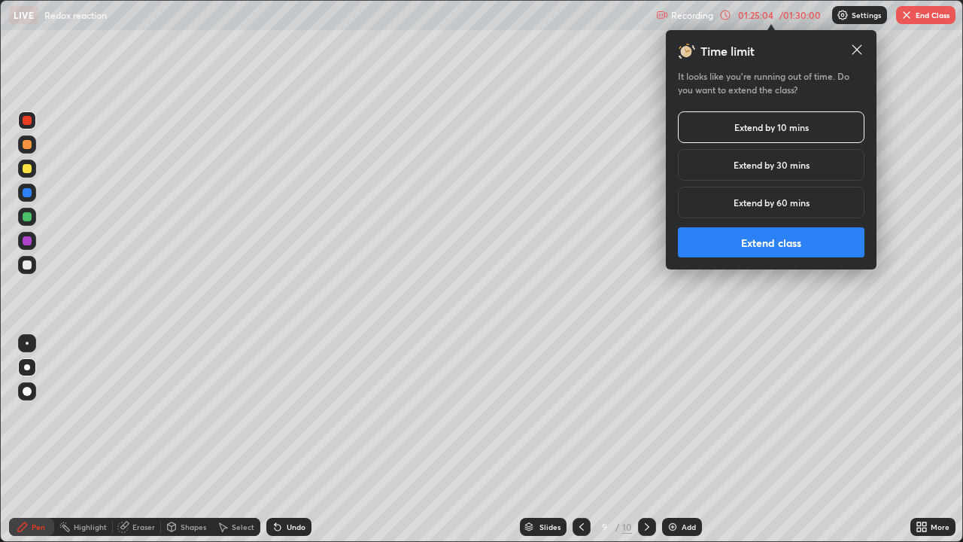
click at [755, 235] on button "Extend class" at bounding box center [771, 242] width 187 height 30
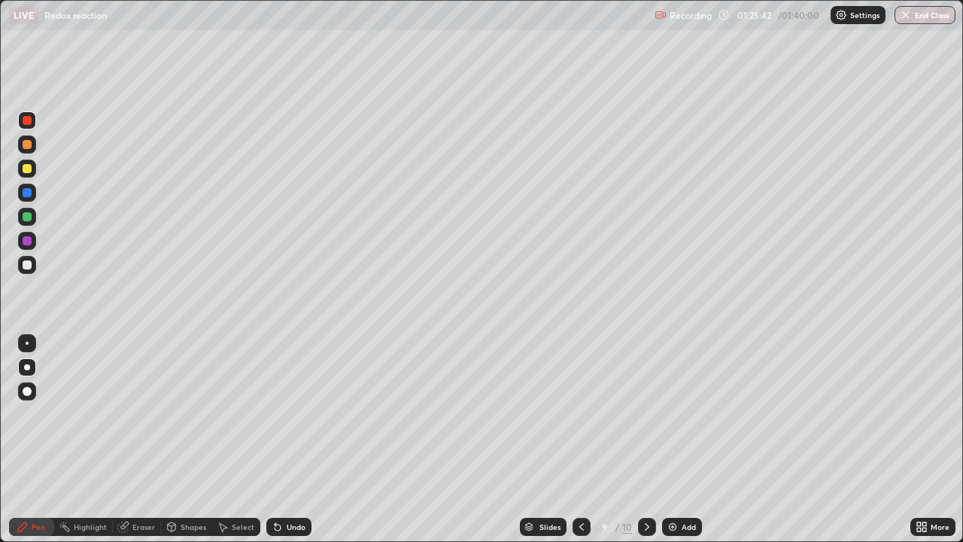
click at [283, 439] on div "Undo" at bounding box center [288, 527] width 45 height 18
click at [282, 439] on div "Undo" at bounding box center [288, 527] width 45 height 18
click at [281, 439] on div "Undo" at bounding box center [288, 527] width 45 height 18
click at [638, 439] on div at bounding box center [647, 527] width 18 height 18
click at [580, 439] on icon at bounding box center [582, 527] width 12 height 12
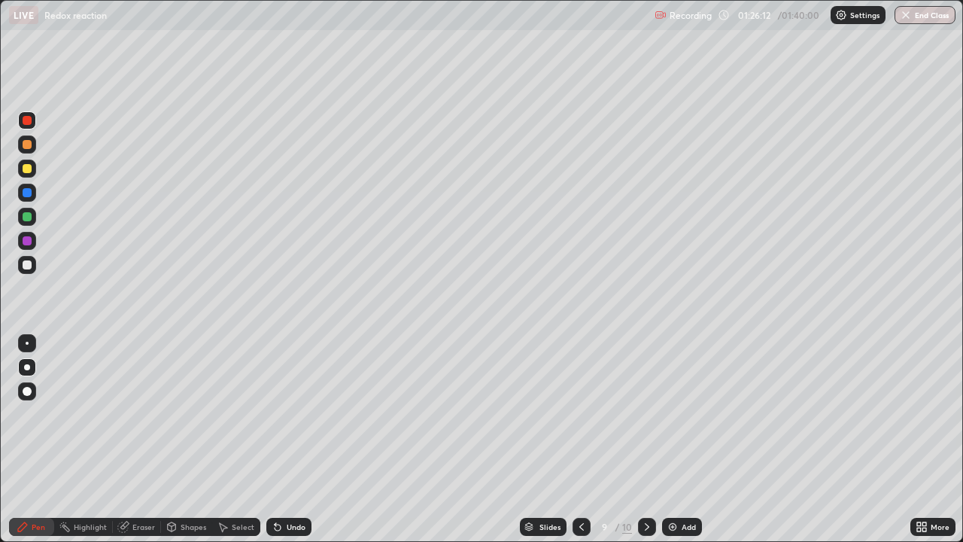
click at [646, 439] on icon at bounding box center [647, 527] width 12 height 12
click at [680, 439] on div "Add" at bounding box center [682, 527] width 40 height 18
click at [26, 170] on div at bounding box center [27, 168] width 9 height 9
click at [28, 193] on div at bounding box center [27, 192] width 9 height 9
click at [28, 217] on div at bounding box center [27, 216] width 9 height 9
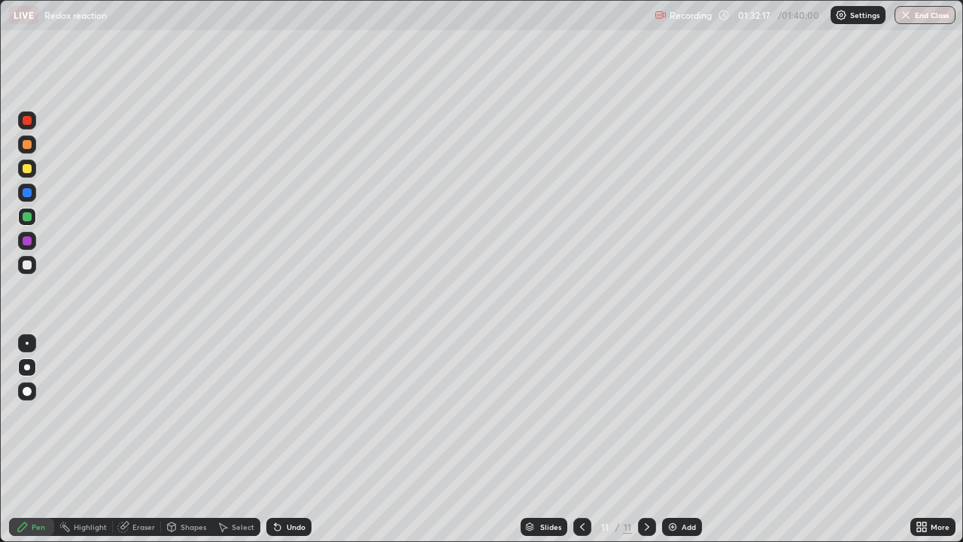
click at [647, 439] on icon at bounding box center [647, 527] width 12 height 12
click at [673, 439] on img at bounding box center [673, 527] width 12 height 12
click at [284, 439] on div "Undo" at bounding box center [288, 527] width 45 height 18
click at [283, 439] on div "Undo" at bounding box center [288, 527] width 45 height 18
click at [282, 439] on div "Undo" at bounding box center [288, 527] width 45 height 18
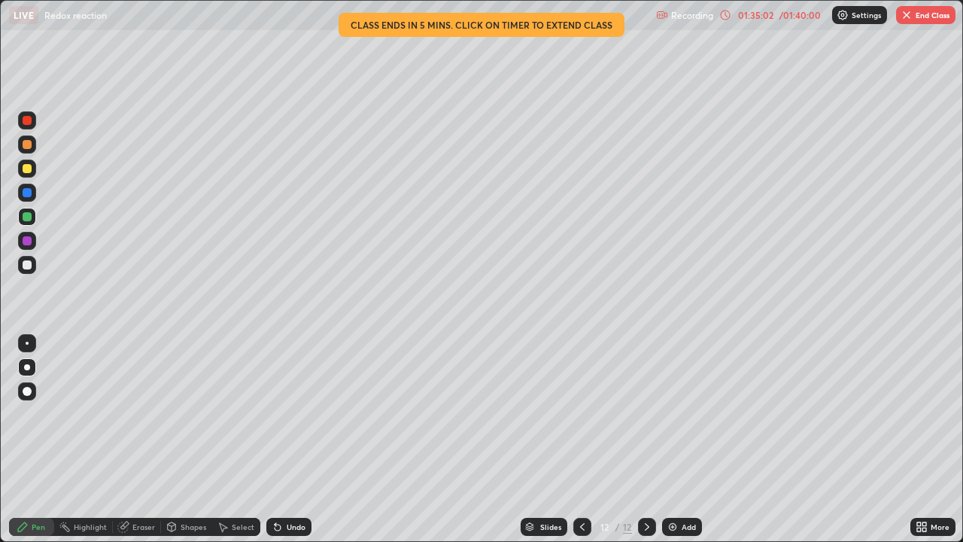
click at [287, 439] on div "Undo" at bounding box center [296, 527] width 19 height 8
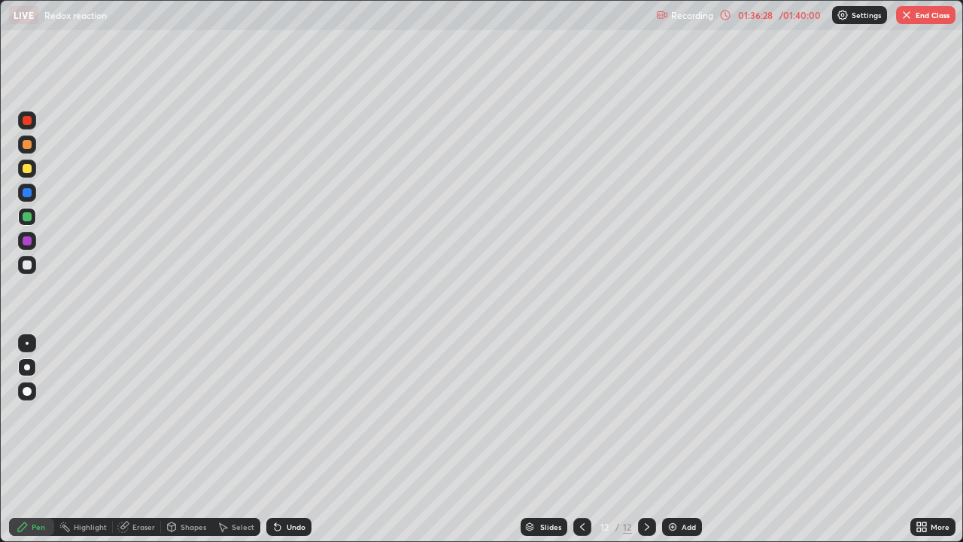
click at [281, 439] on div "Undo" at bounding box center [288, 527] width 45 height 18
click at [283, 439] on div "Undo" at bounding box center [288, 527] width 45 height 18
click at [276, 439] on icon at bounding box center [278, 527] width 6 height 6
click at [278, 439] on icon at bounding box center [278, 527] width 12 height 12
click at [581, 439] on icon at bounding box center [582, 527] width 12 height 12
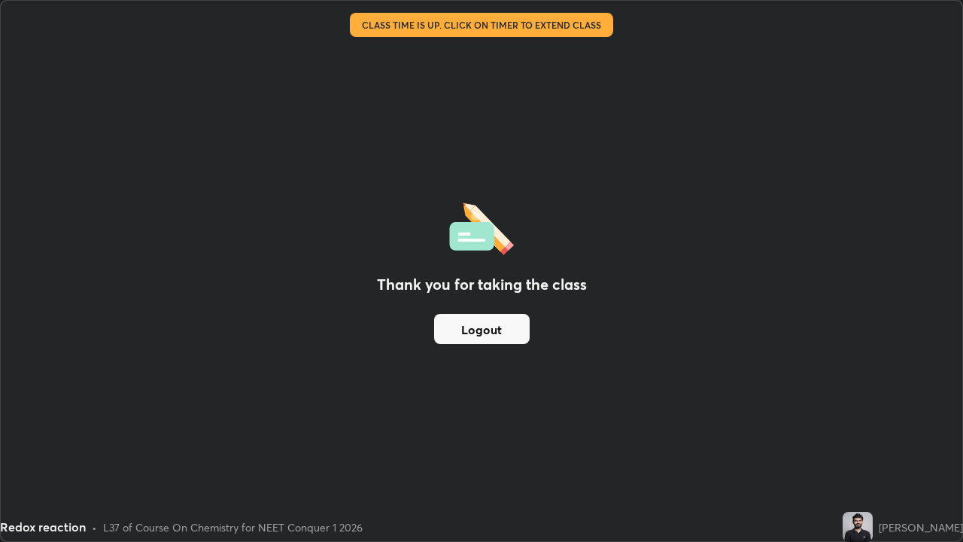
click at [785, 249] on div "Thank you for taking the class Logout" at bounding box center [482, 271] width 962 height 540
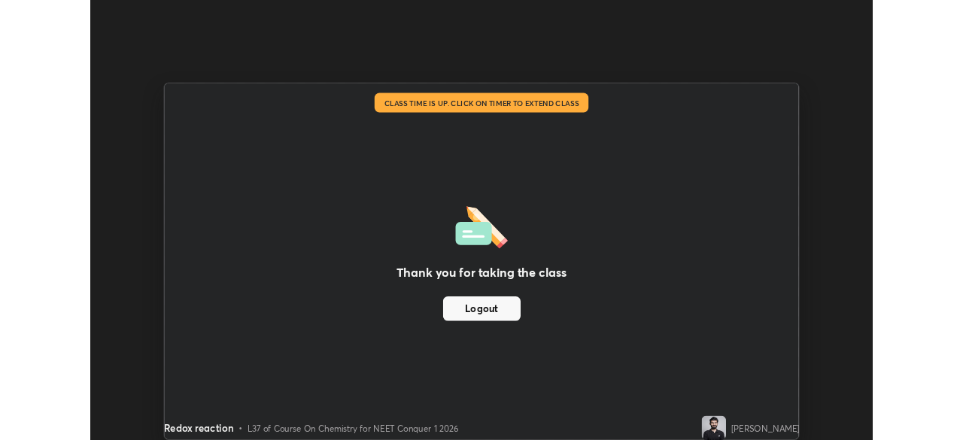
scroll to position [74795, 74272]
